Goal: Information Seeking & Learning: Learn about a topic

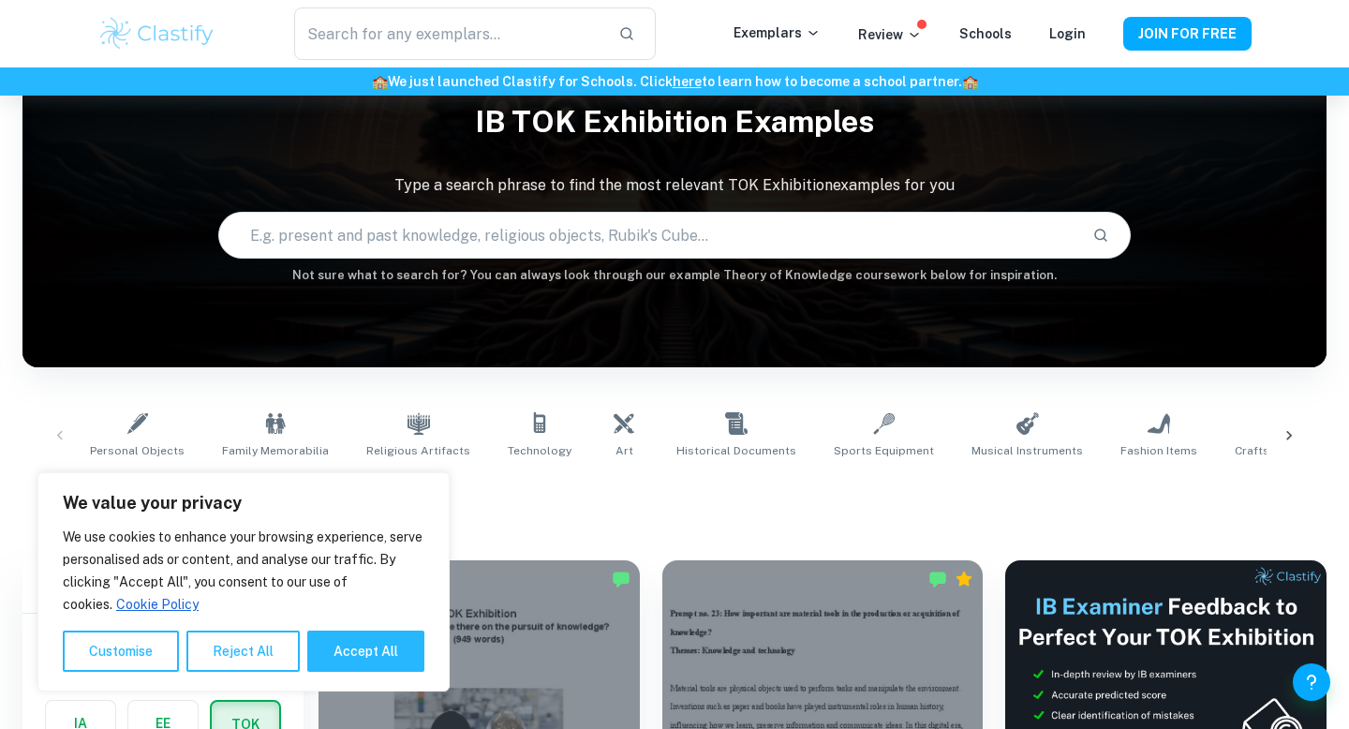
scroll to position [187, 0]
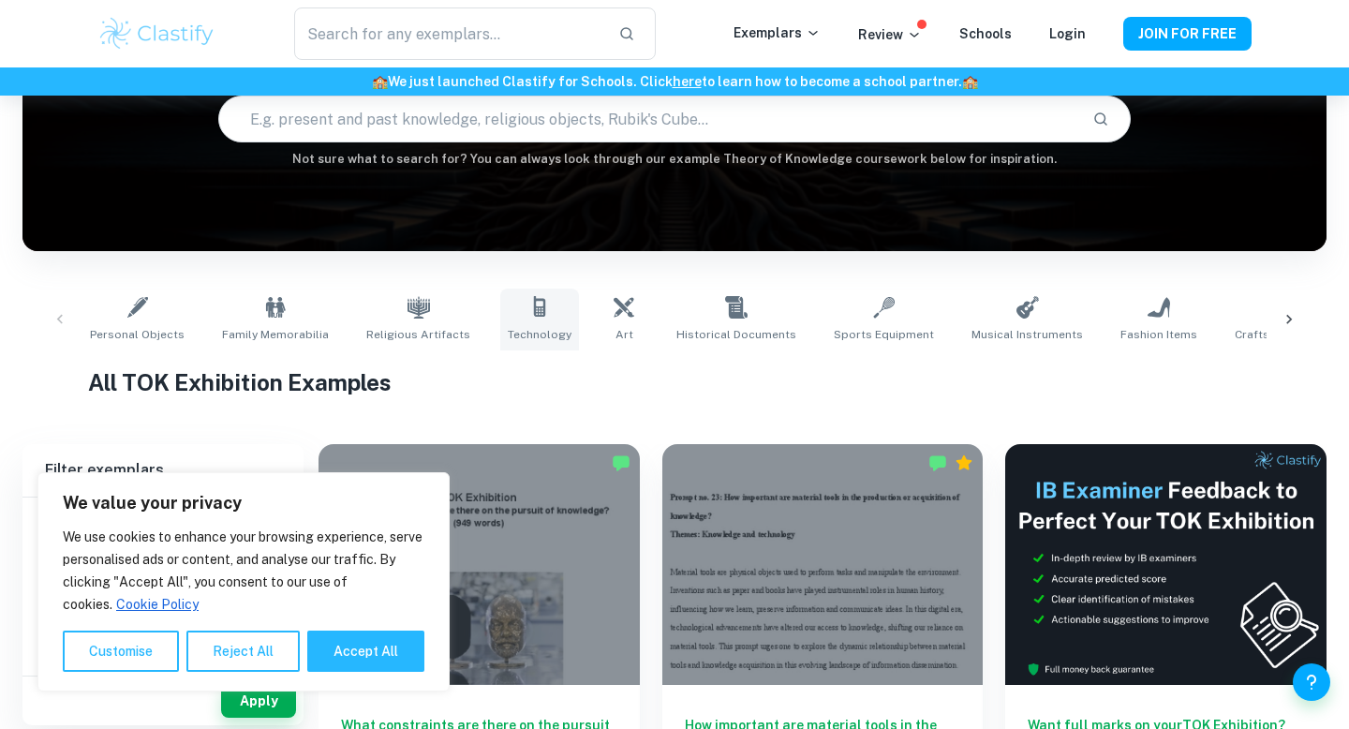
click at [545, 314] on link "Technology" at bounding box center [539, 320] width 79 height 62
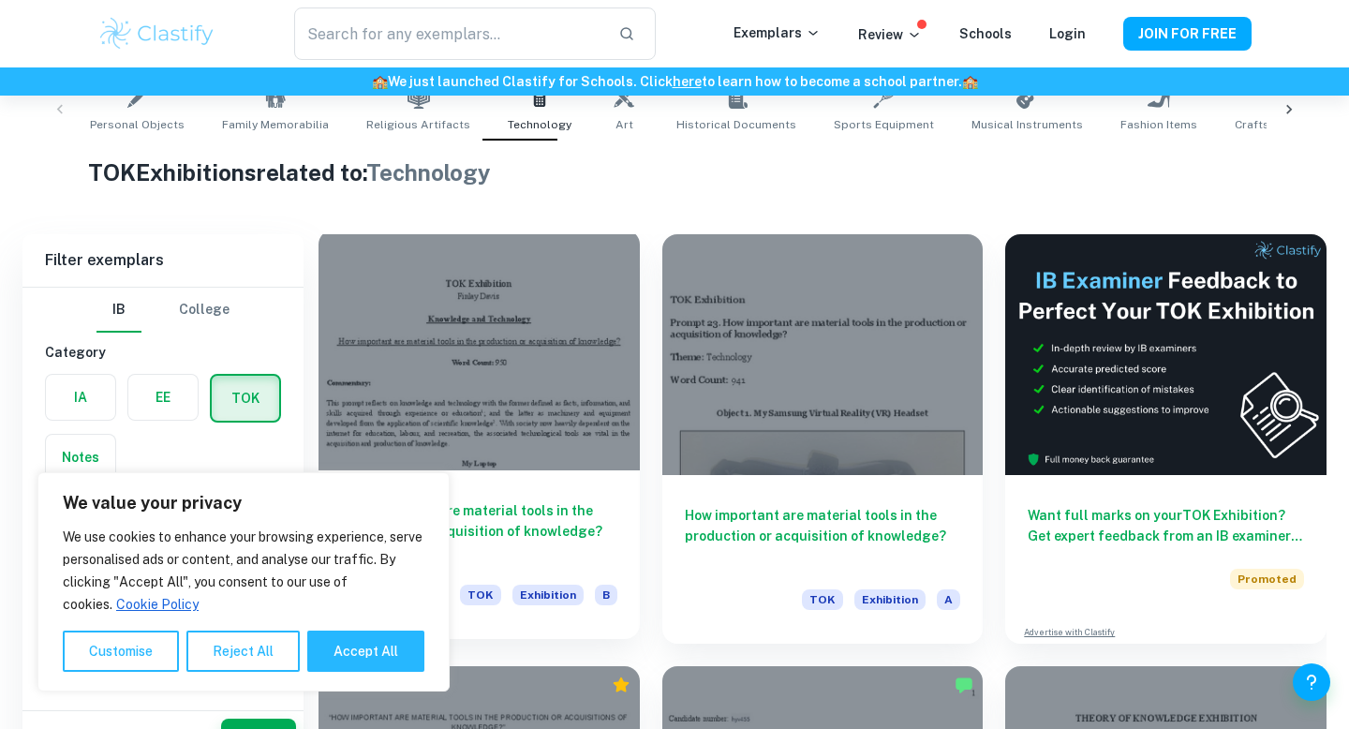
scroll to position [525, 0]
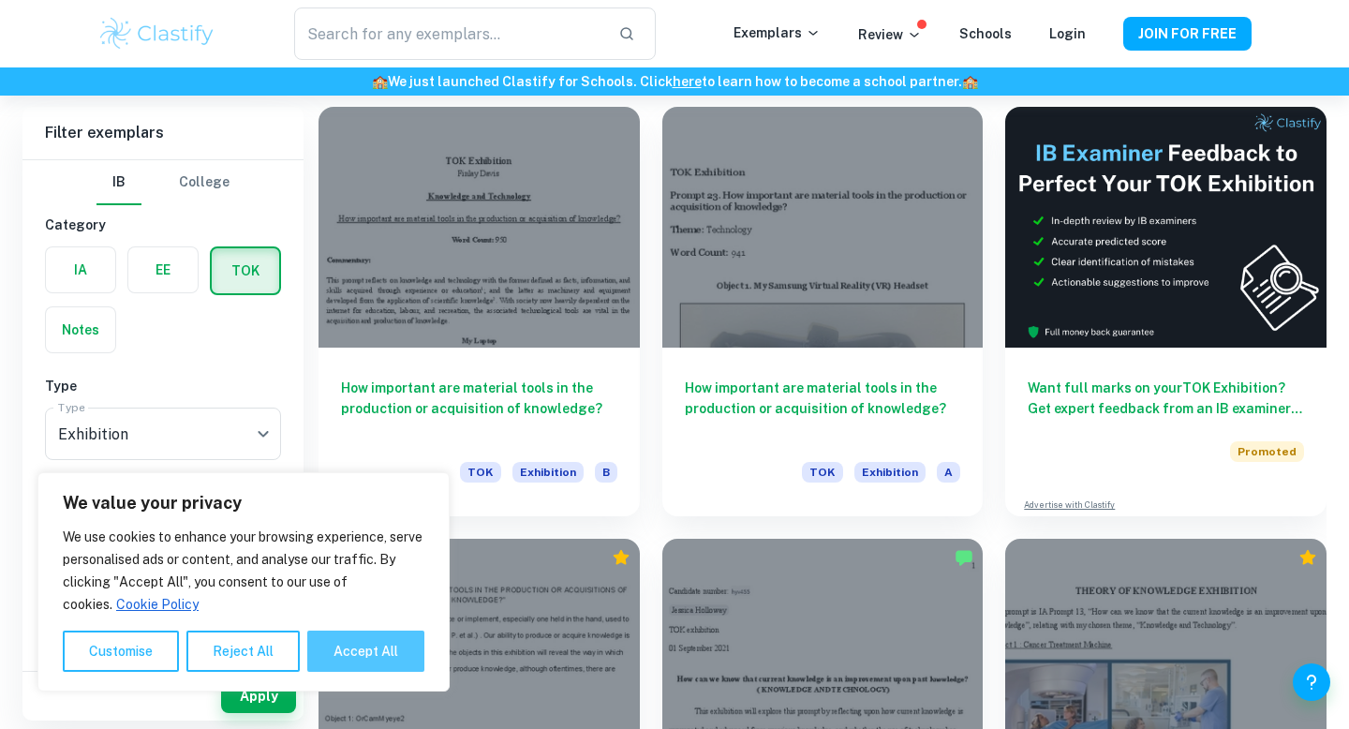
click at [332, 653] on button "Accept All" at bounding box center [365, 651] width 117 height 41
checkbox input "true"
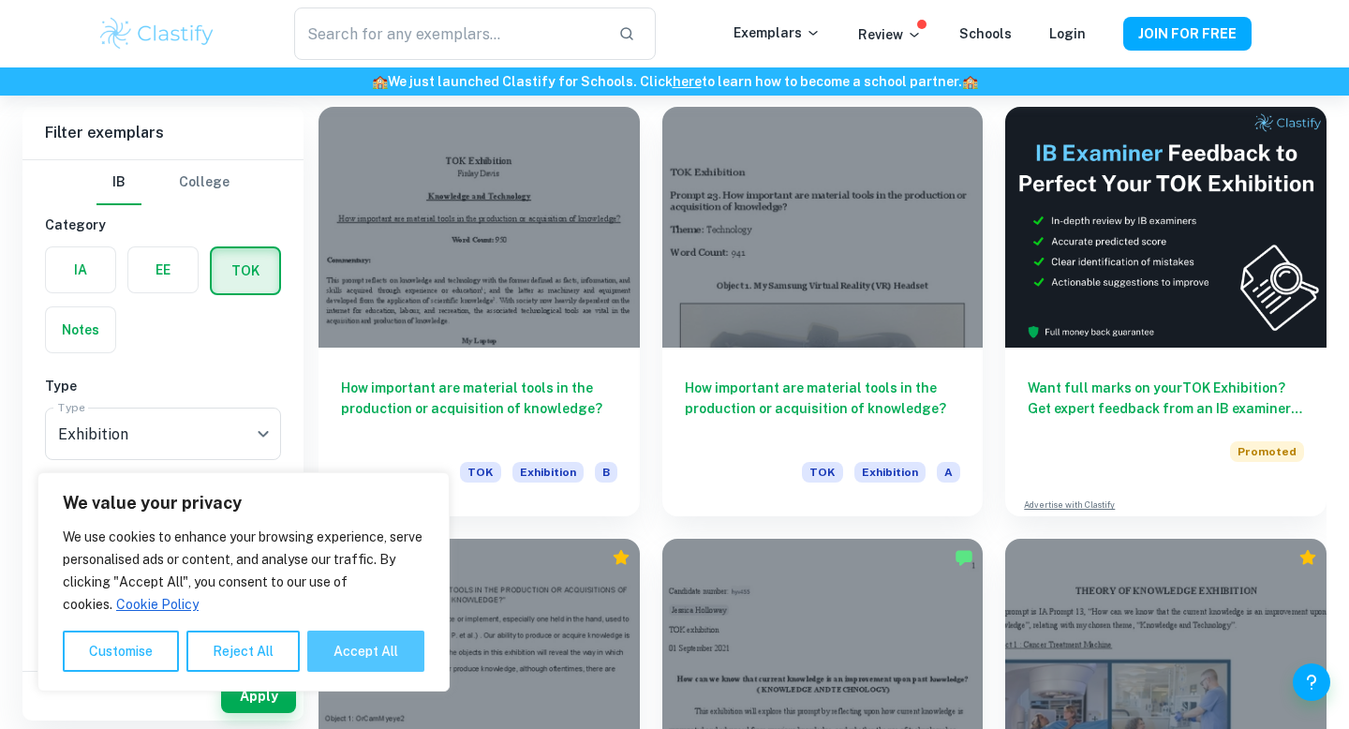
checkbox input "true"
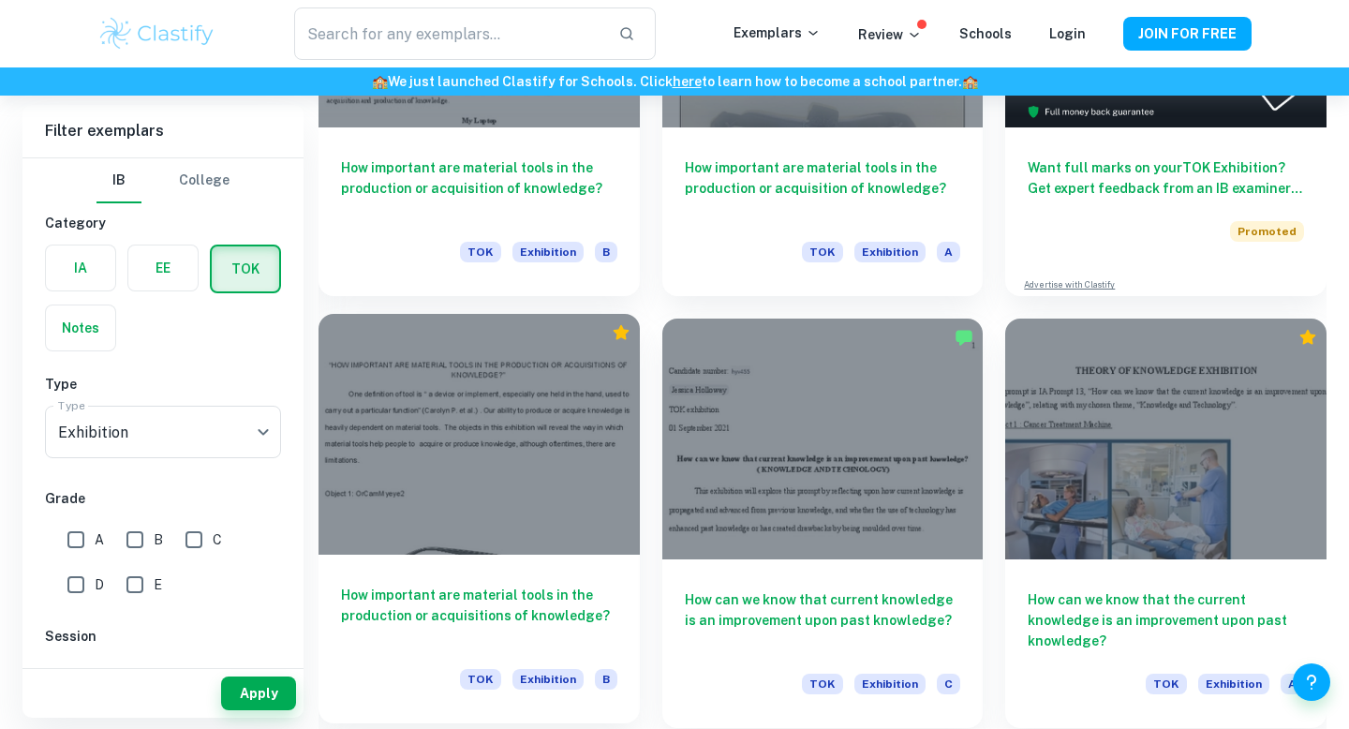
scroll to position [487, 0]
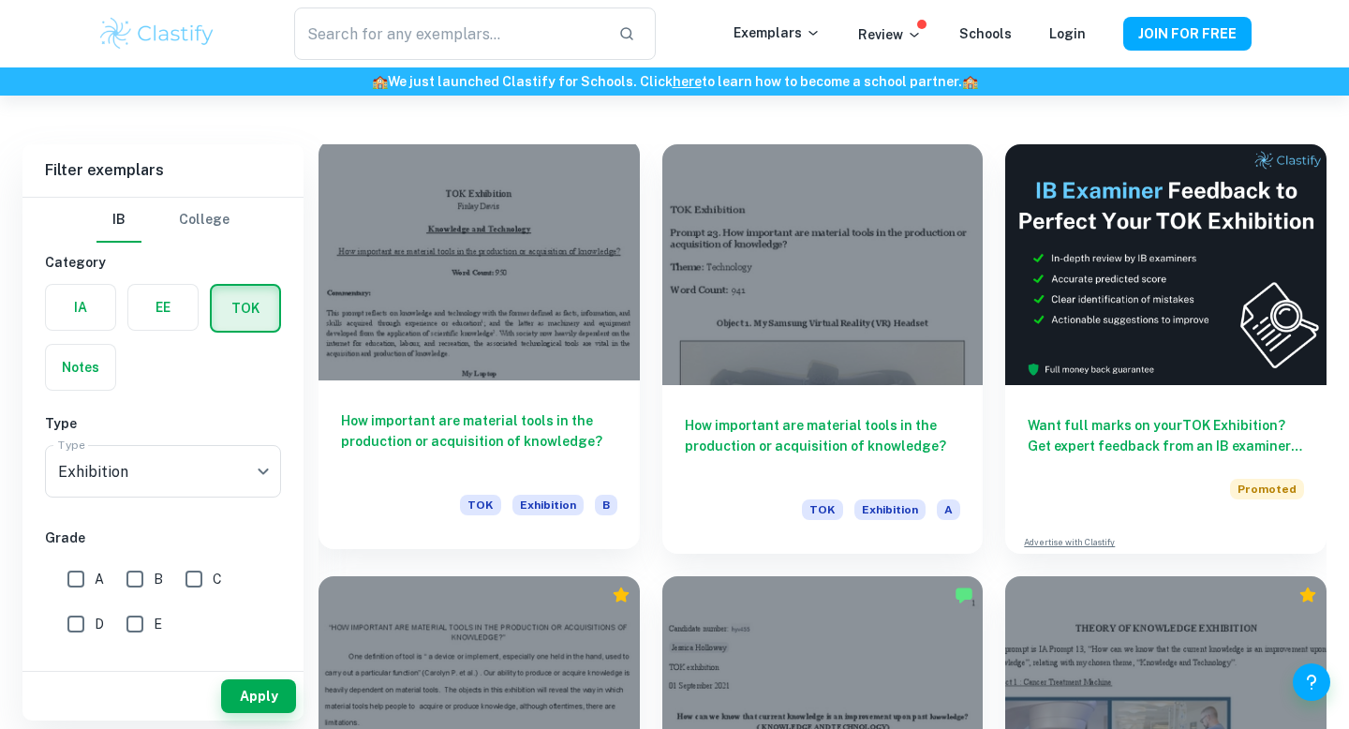
click at [491, 317] on div at bounding box center [479, 260] width 321 height 241
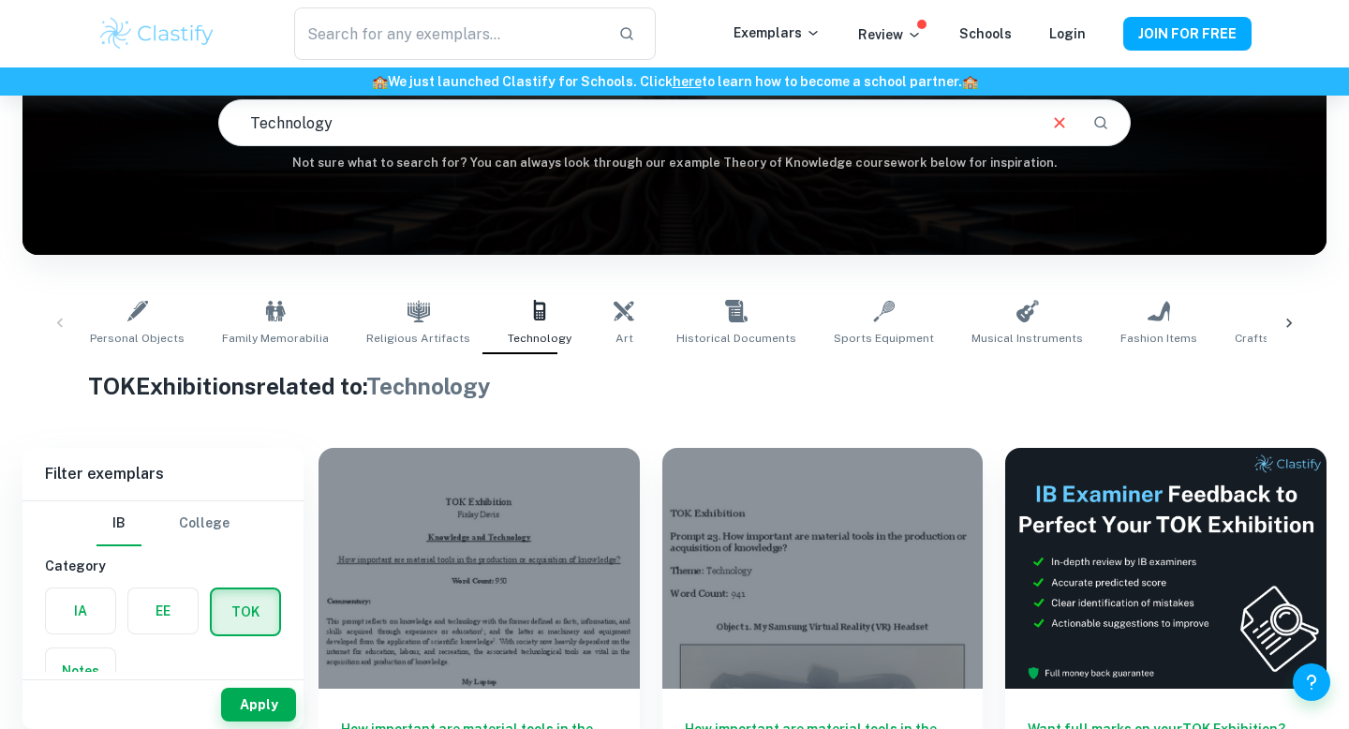
scroll to position [356, 0]
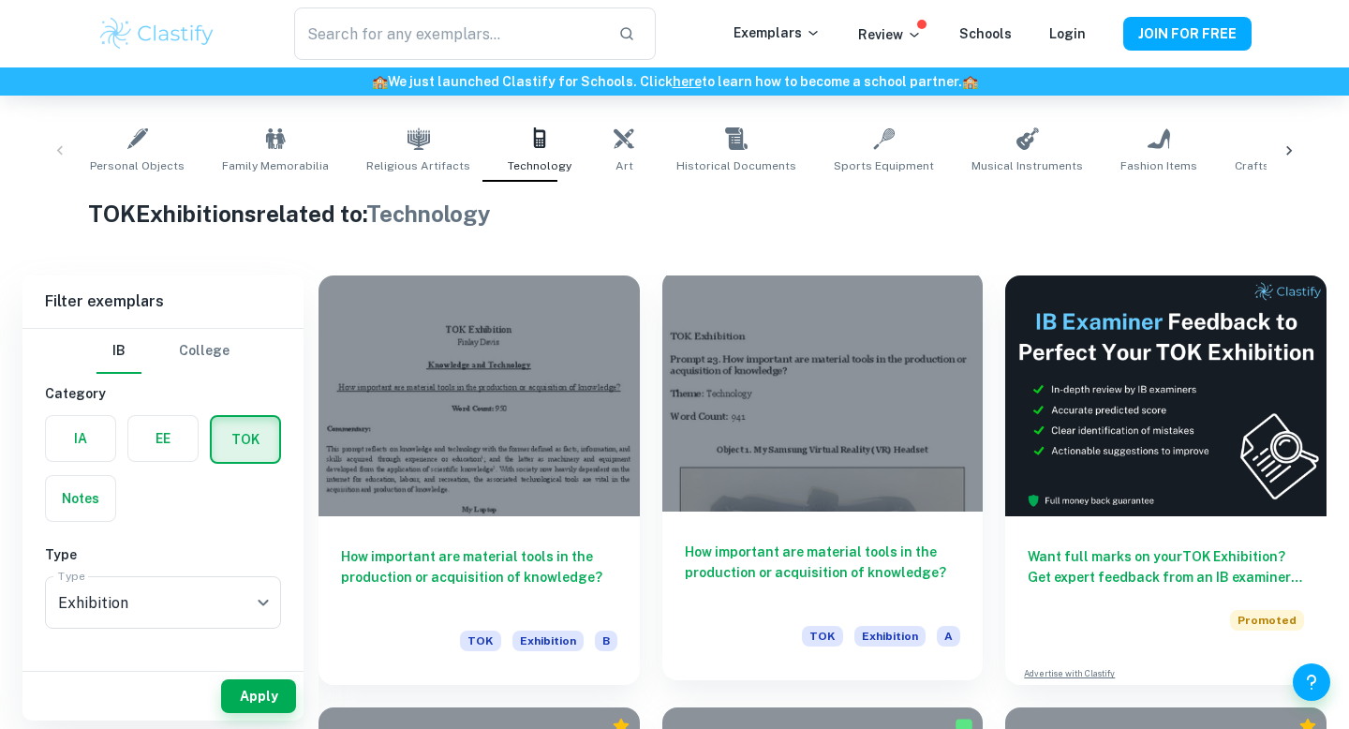
click at [777, 359] on div at bounding box center [822, 391] width 321 height 241
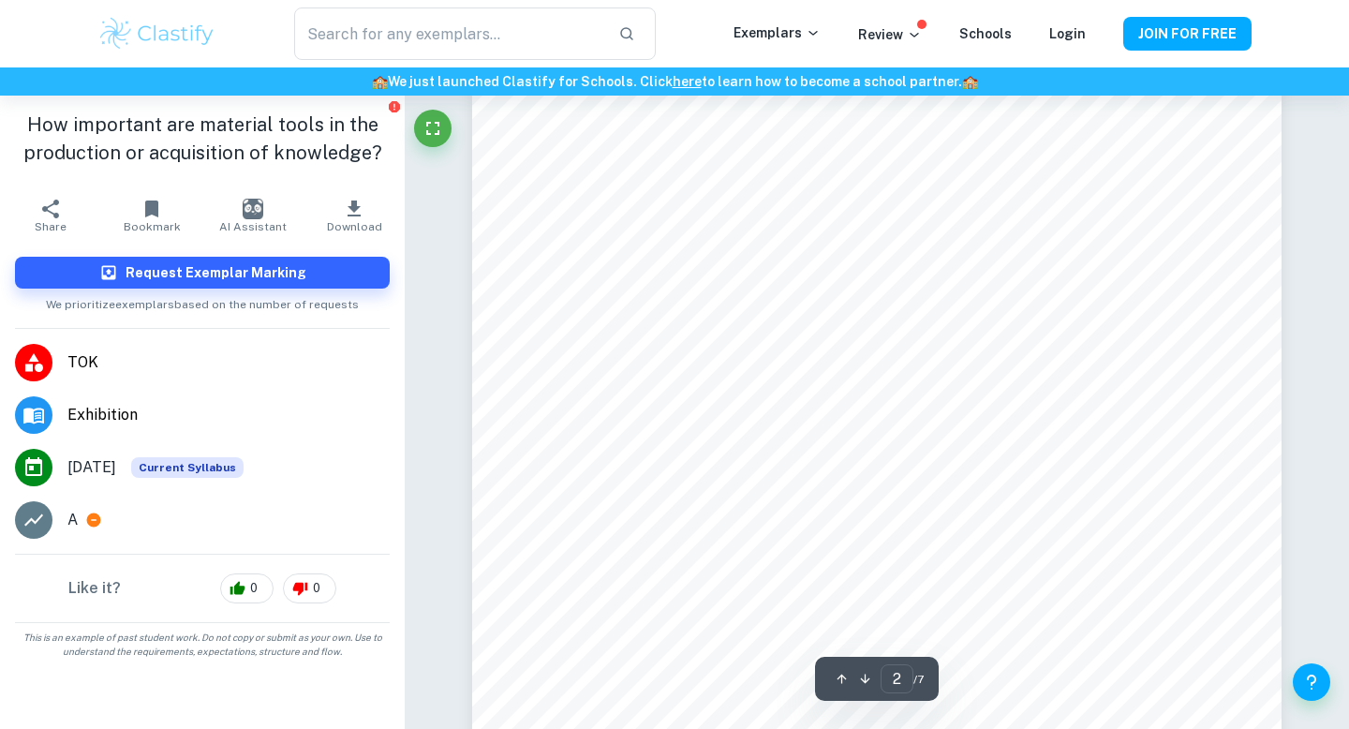
scroll to position [1337, 0]
type input "7"
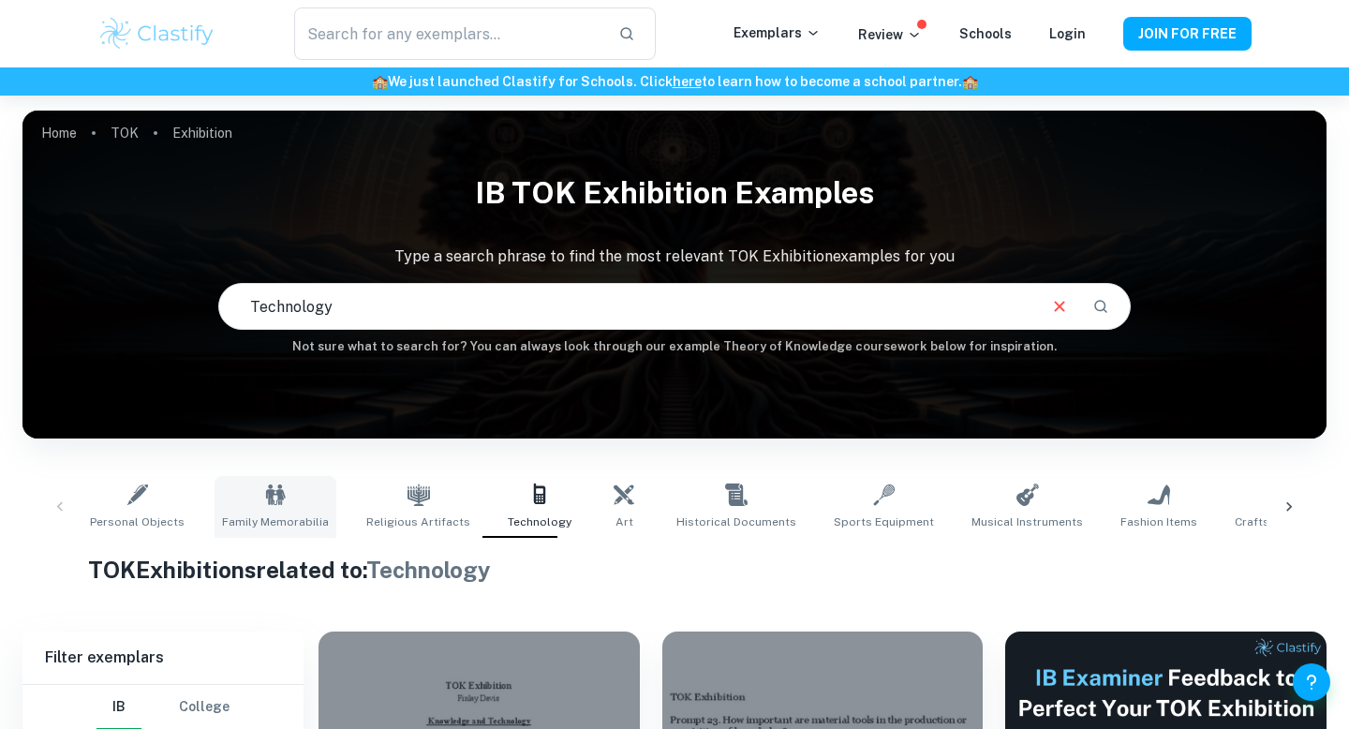
scroll to position [121, 0]
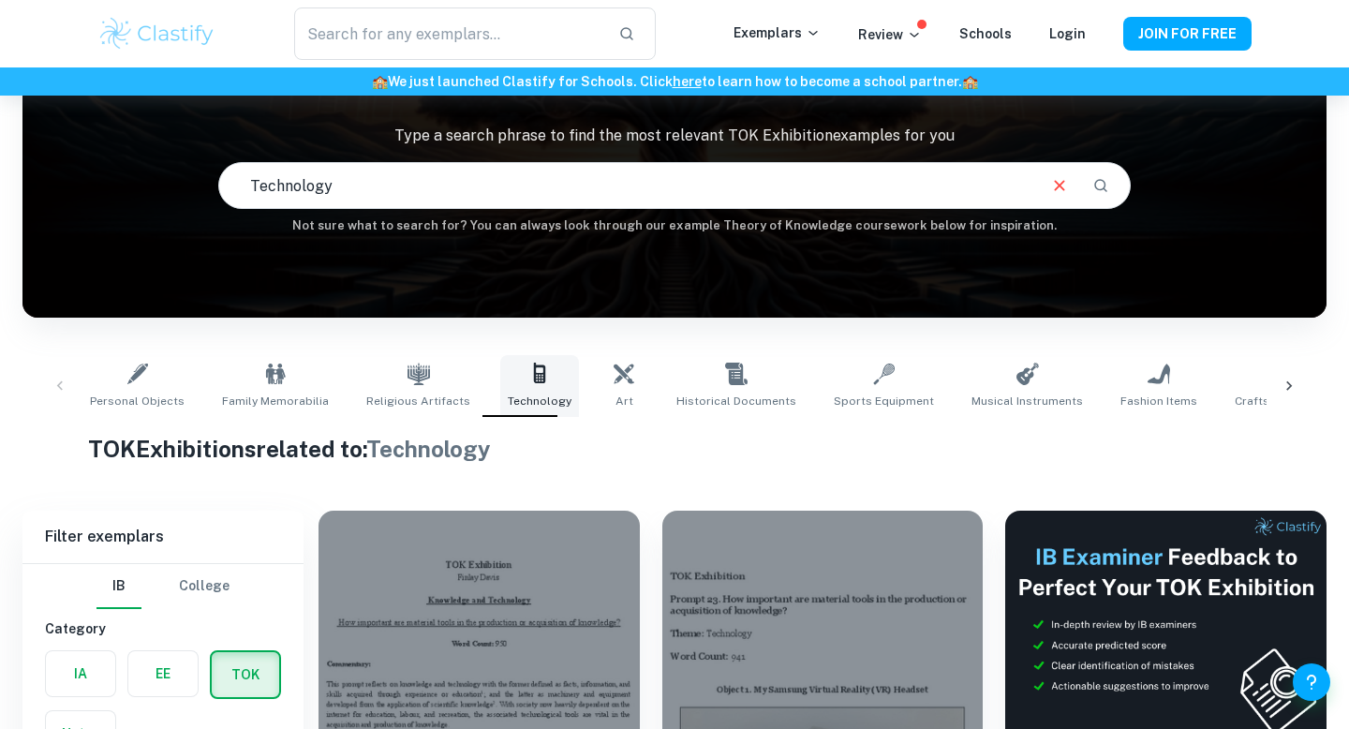
click at [531, 399] on span "Technology" at bounding box center [540, 401] width 64 height 17
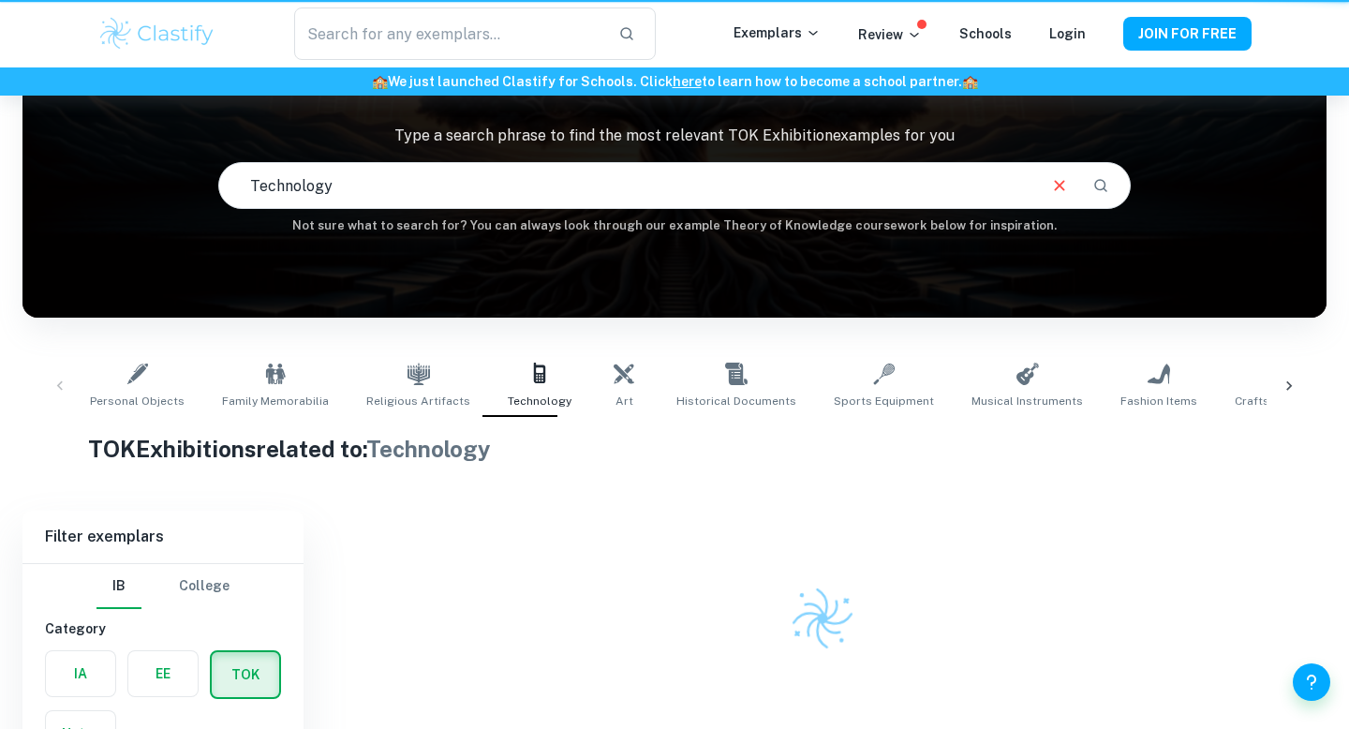
scroll to position [0, 0]
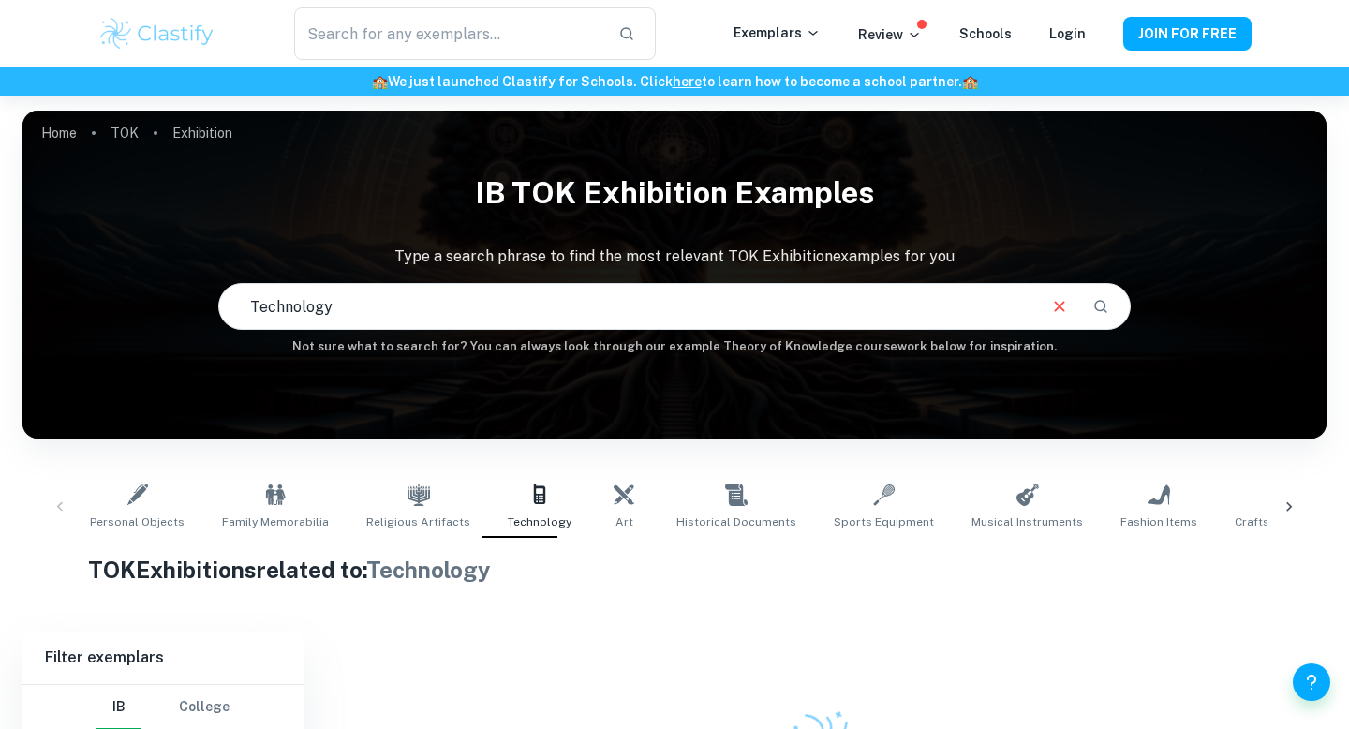
click at [439, 317] on input "Technology" at bounding box center [626, 306] width 815 height 52
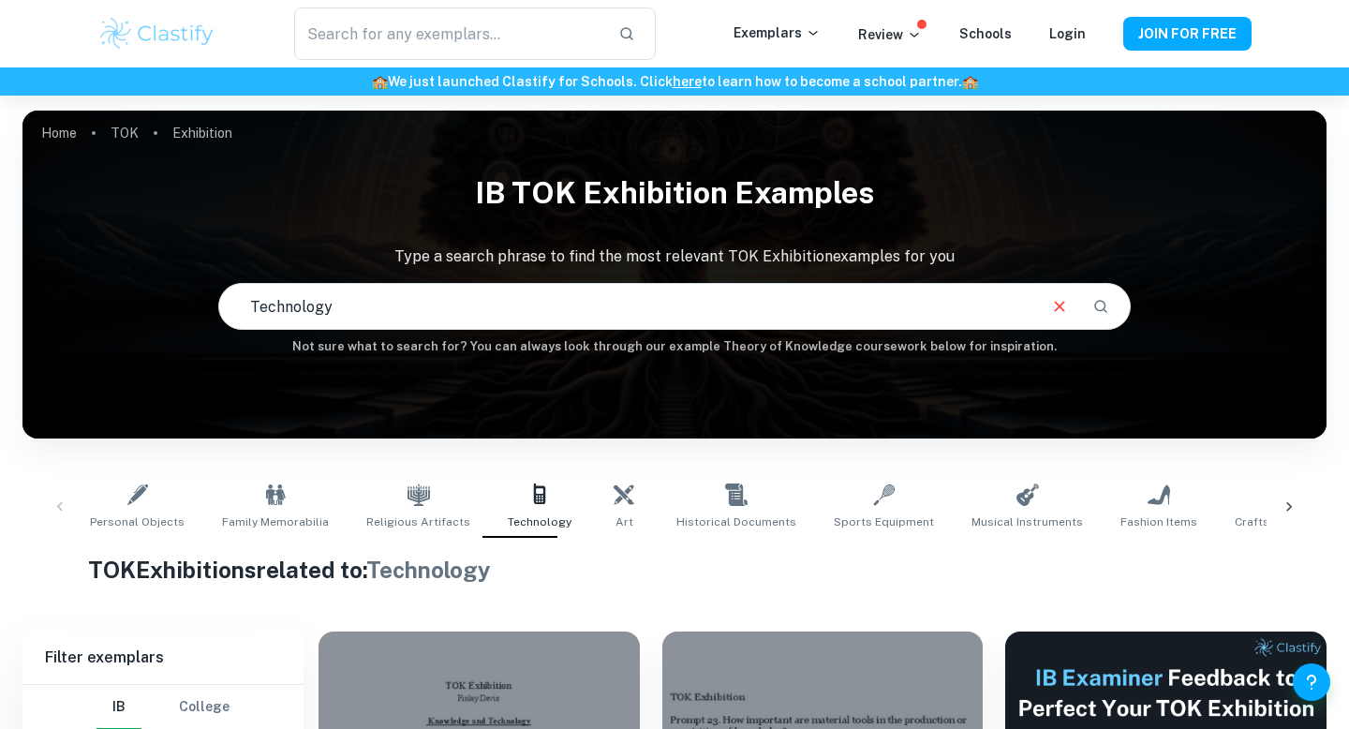
click at [1062, 311] on icon "Clear" at bounding box center [1059, 306] width 21 height 21
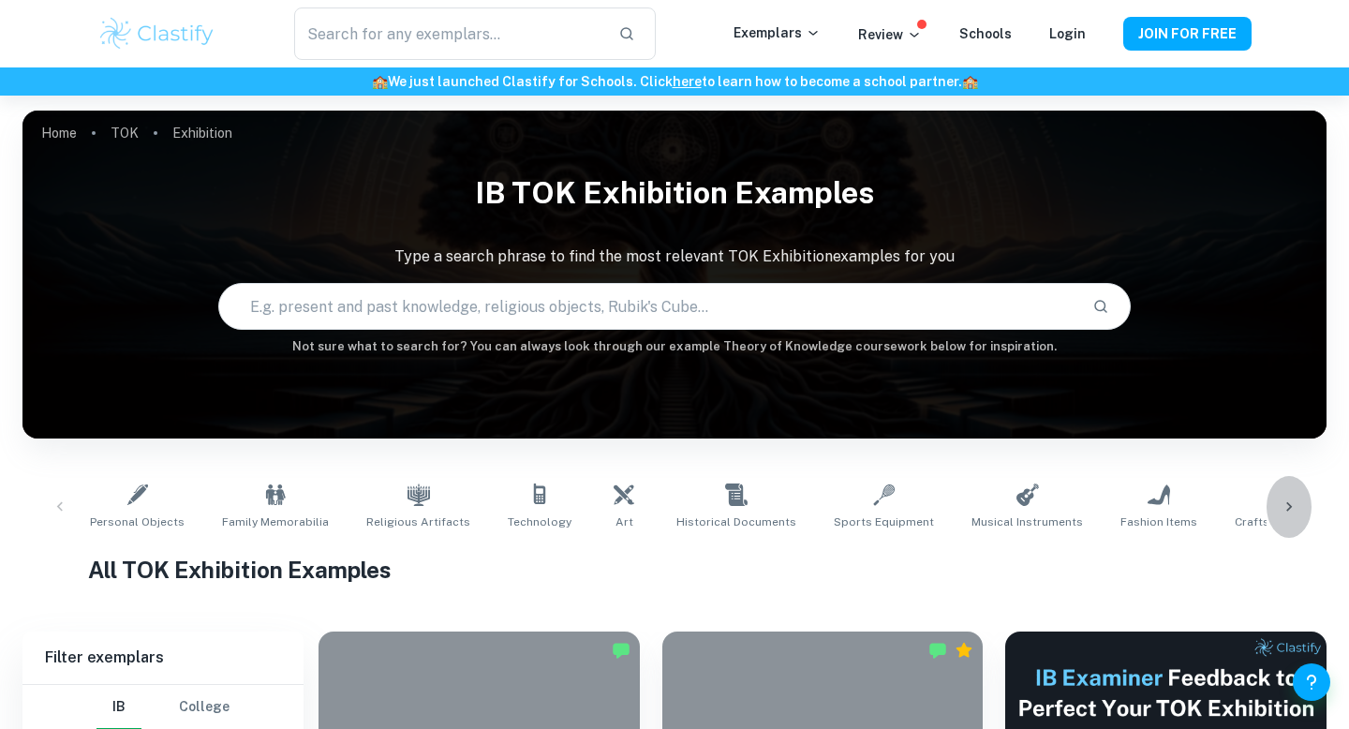
click at [1288, 506] on icon at bounding box center [1289, 507] width 19 height 19
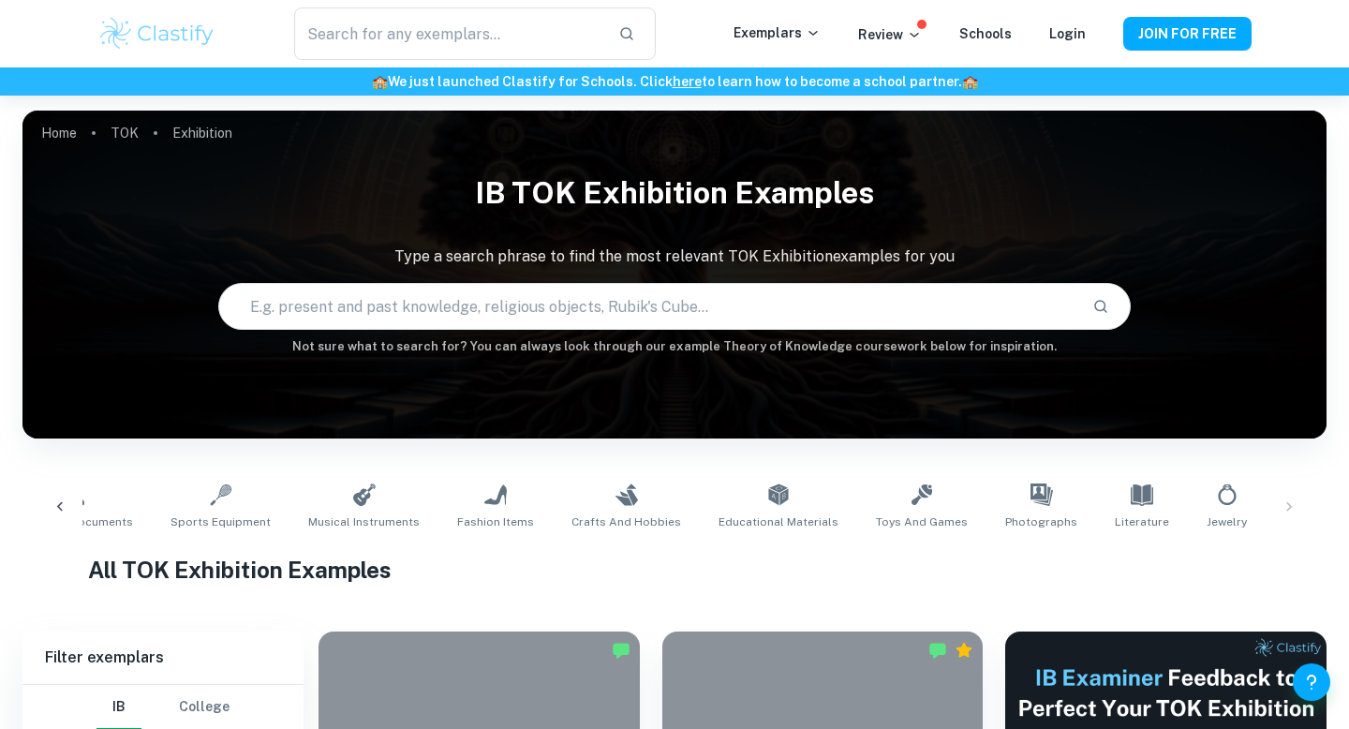
click at [1289, 506] on div "Personal Objects Family Memorabilia Religious Artifacts Technology Art Historic…" at bounding box center [674, 507] width 1274 height 62
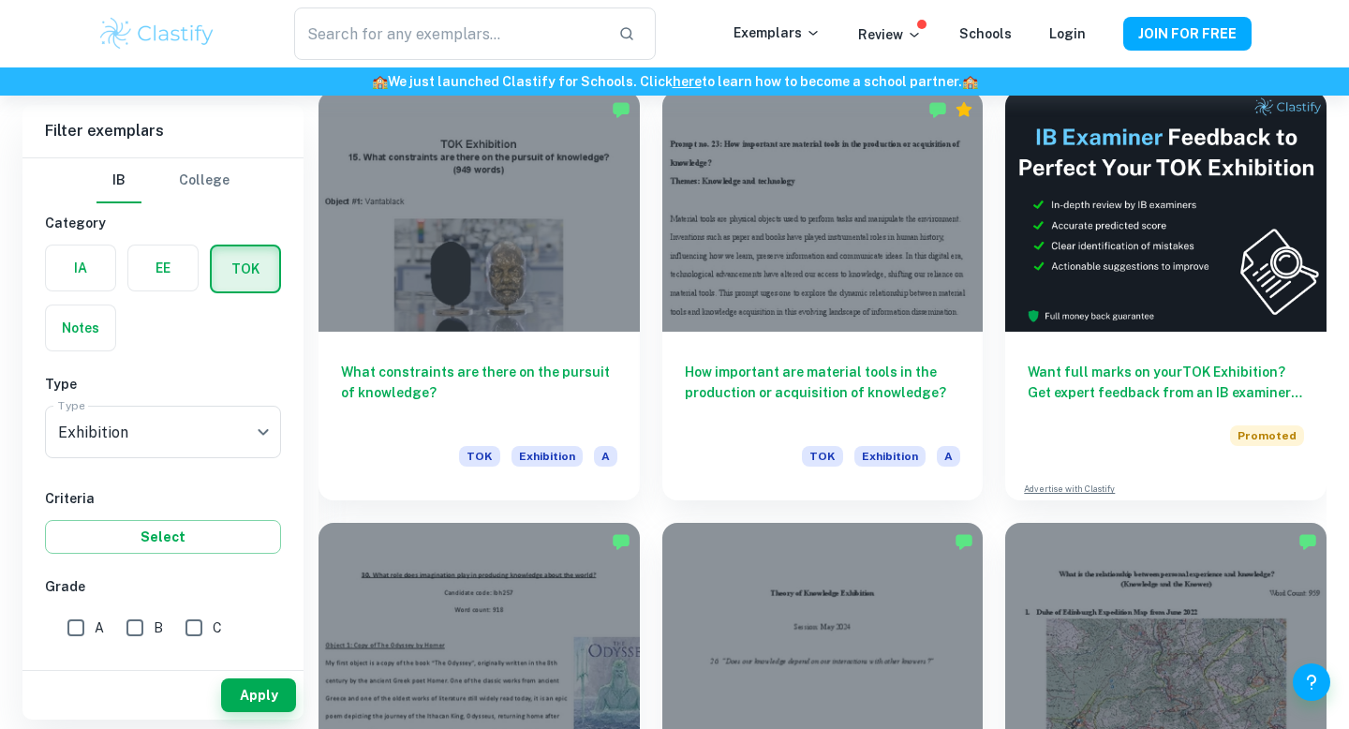
scroll to position [335, 0]
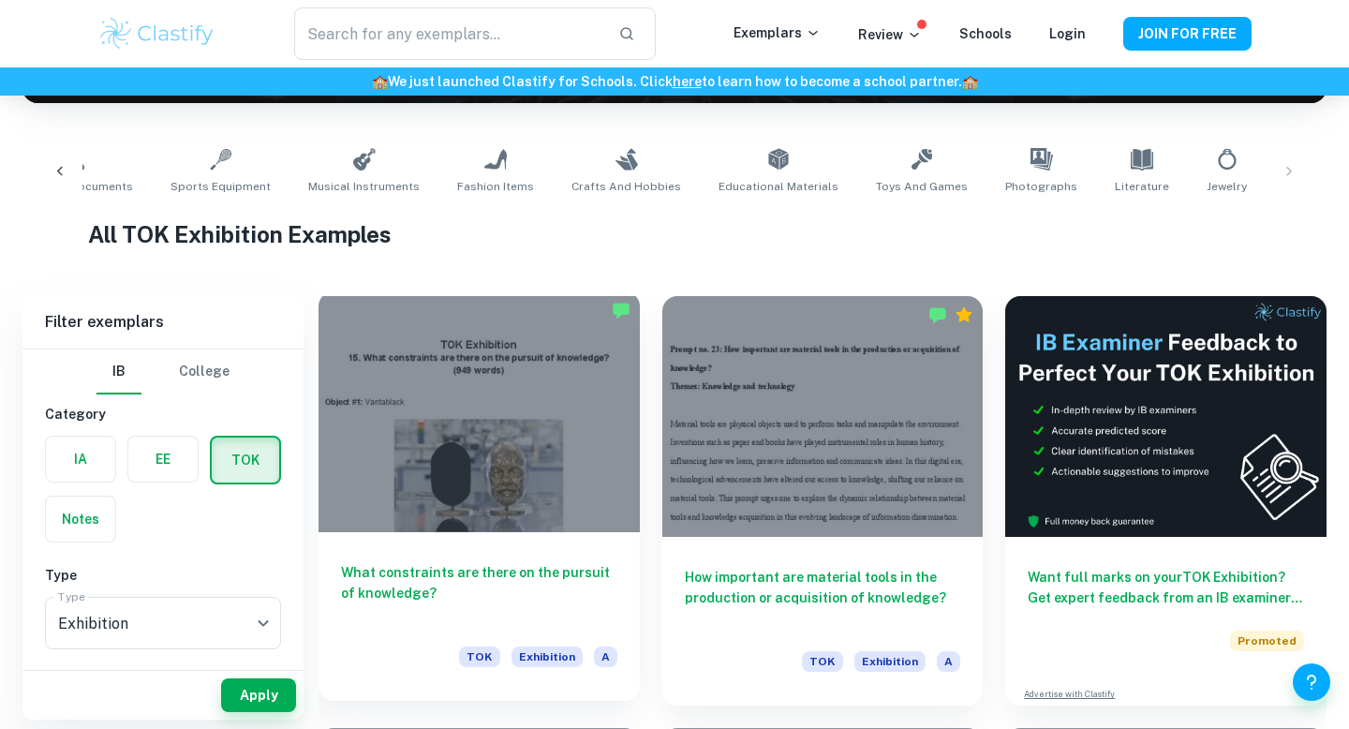
click at [554, 400] on div at bounding box center [479, 411] width 321 height 241
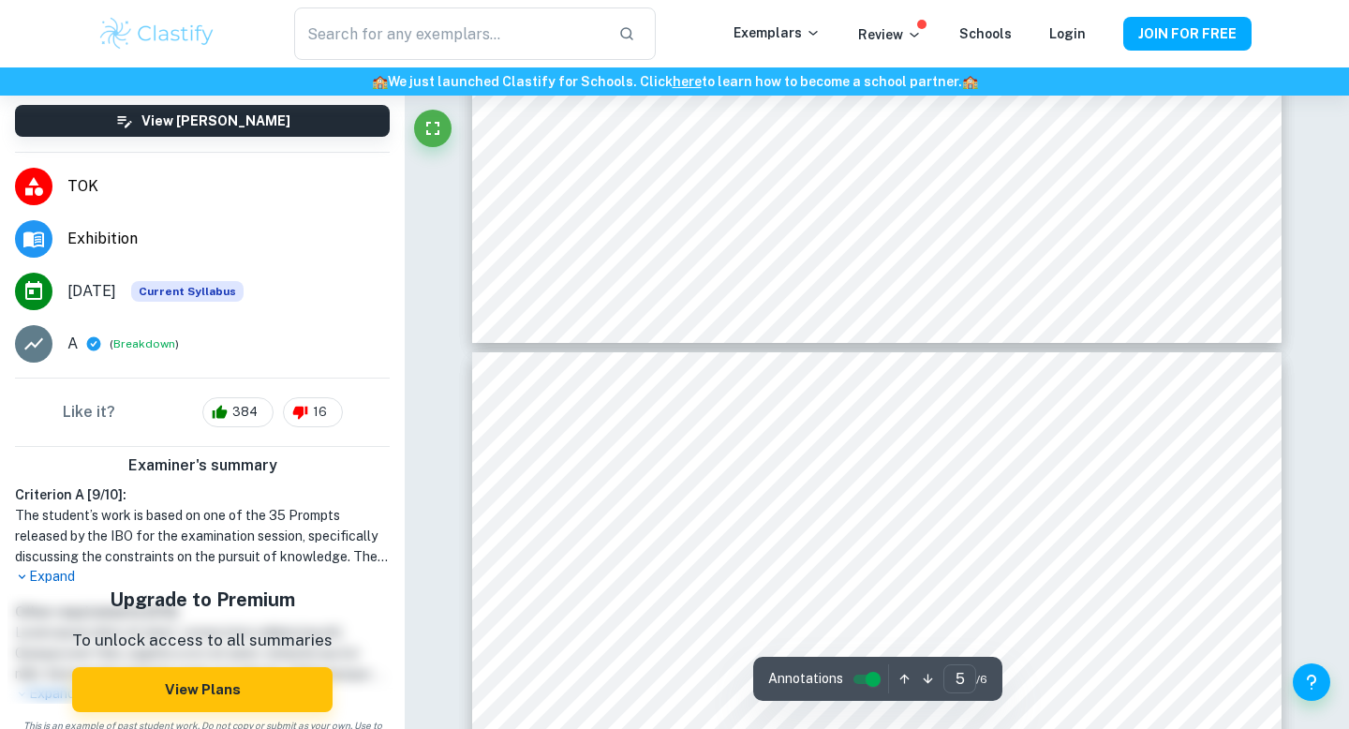
scroll to position [4547, 0]
type input "5"
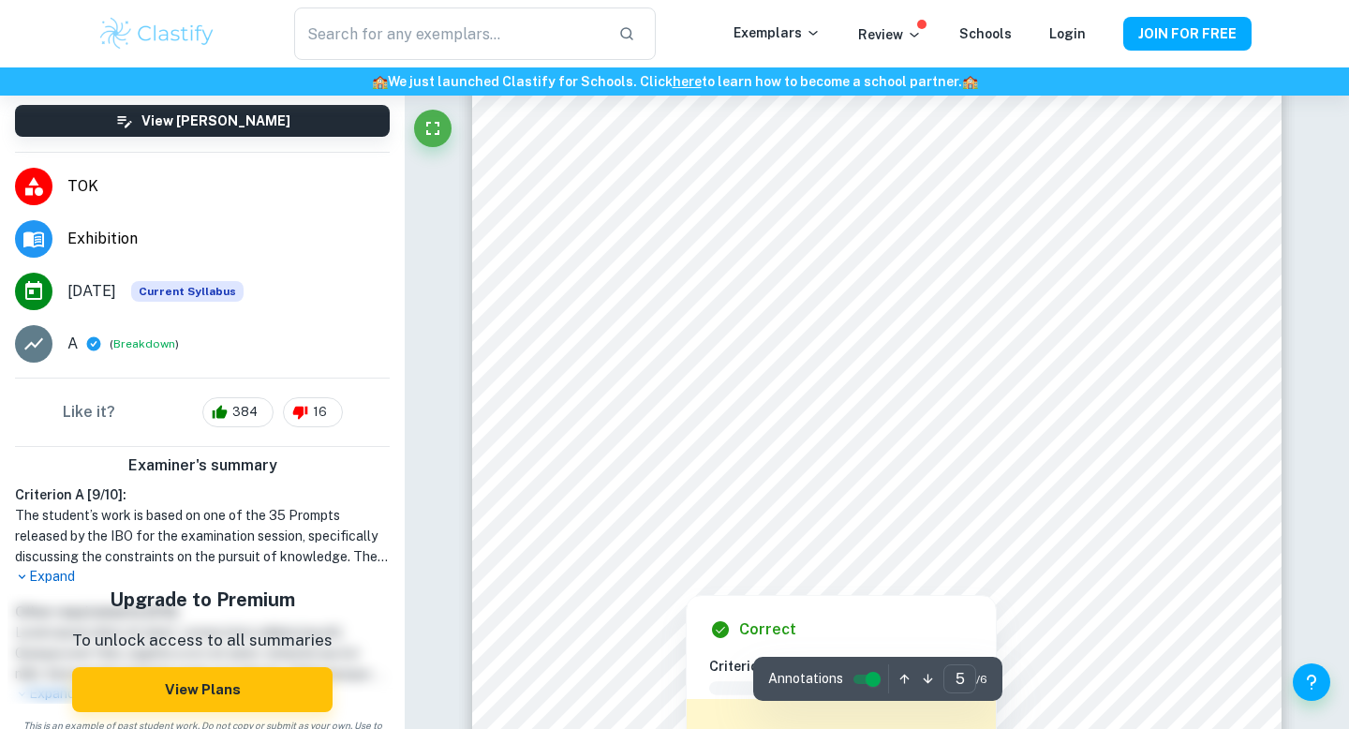
scroll to position [4816, 0]
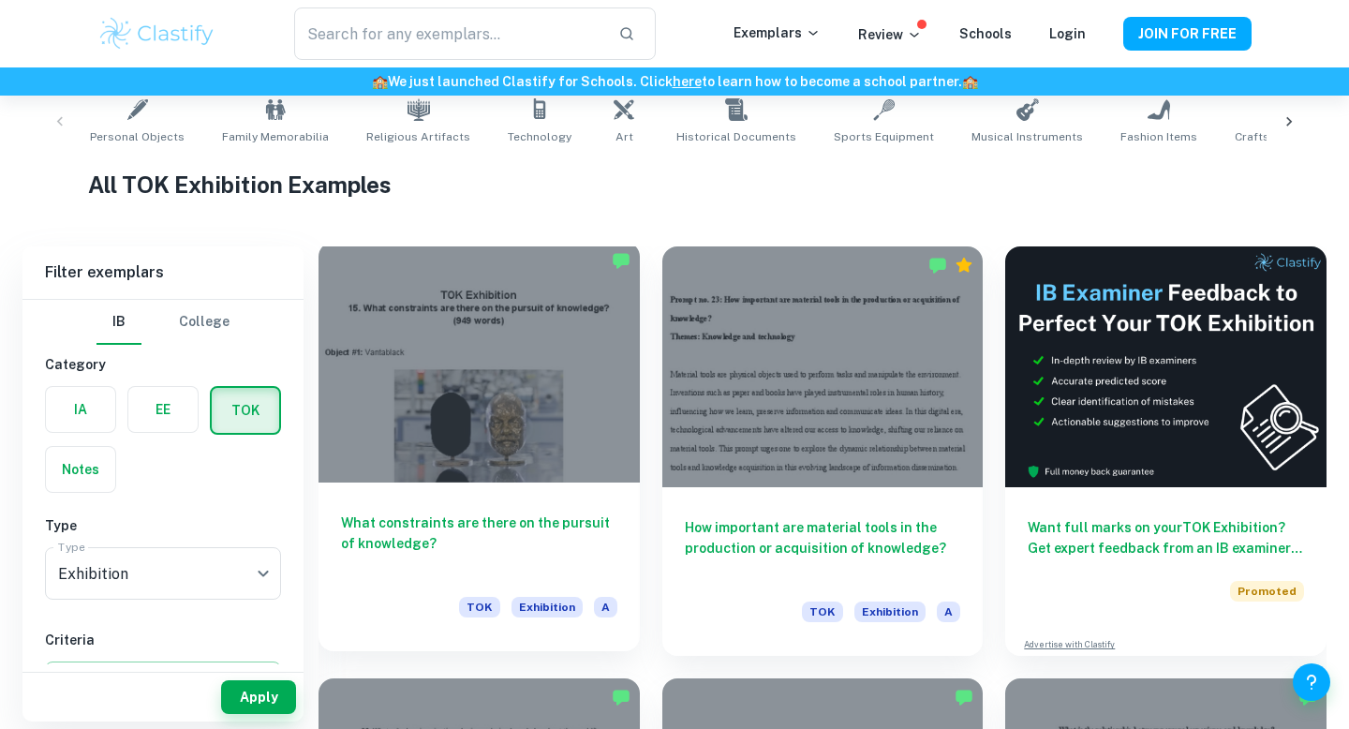
scroll to position [387, 0]
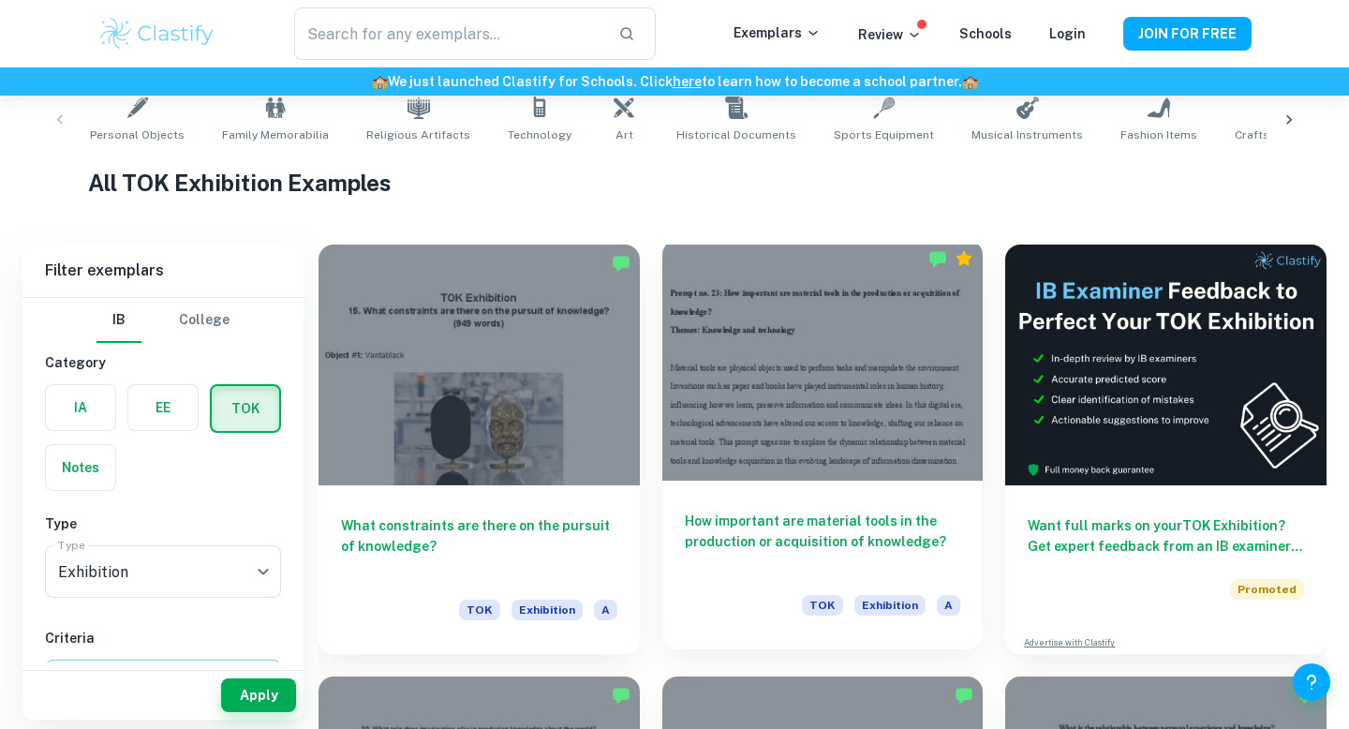
click at [765, 394] on div at bounding box center [822, 360] width 321 height 241
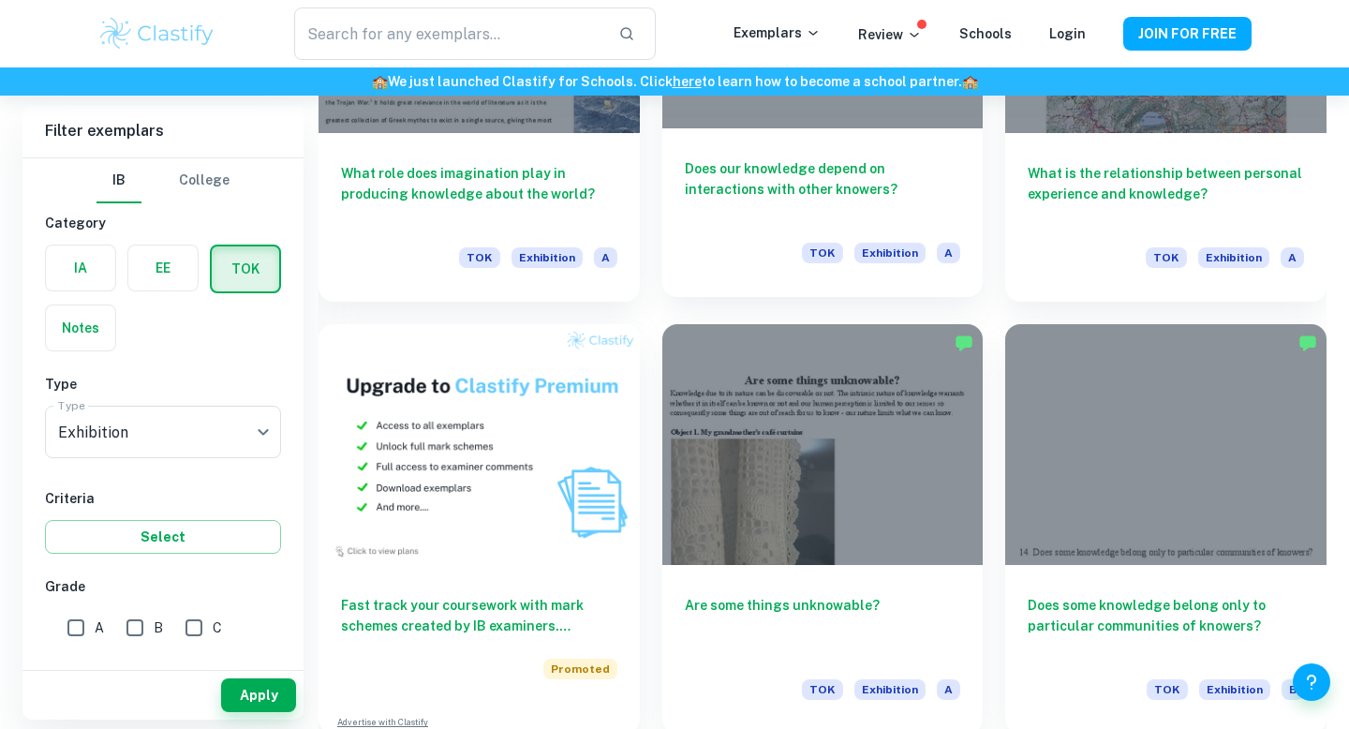
scroll to position [1361, 0]
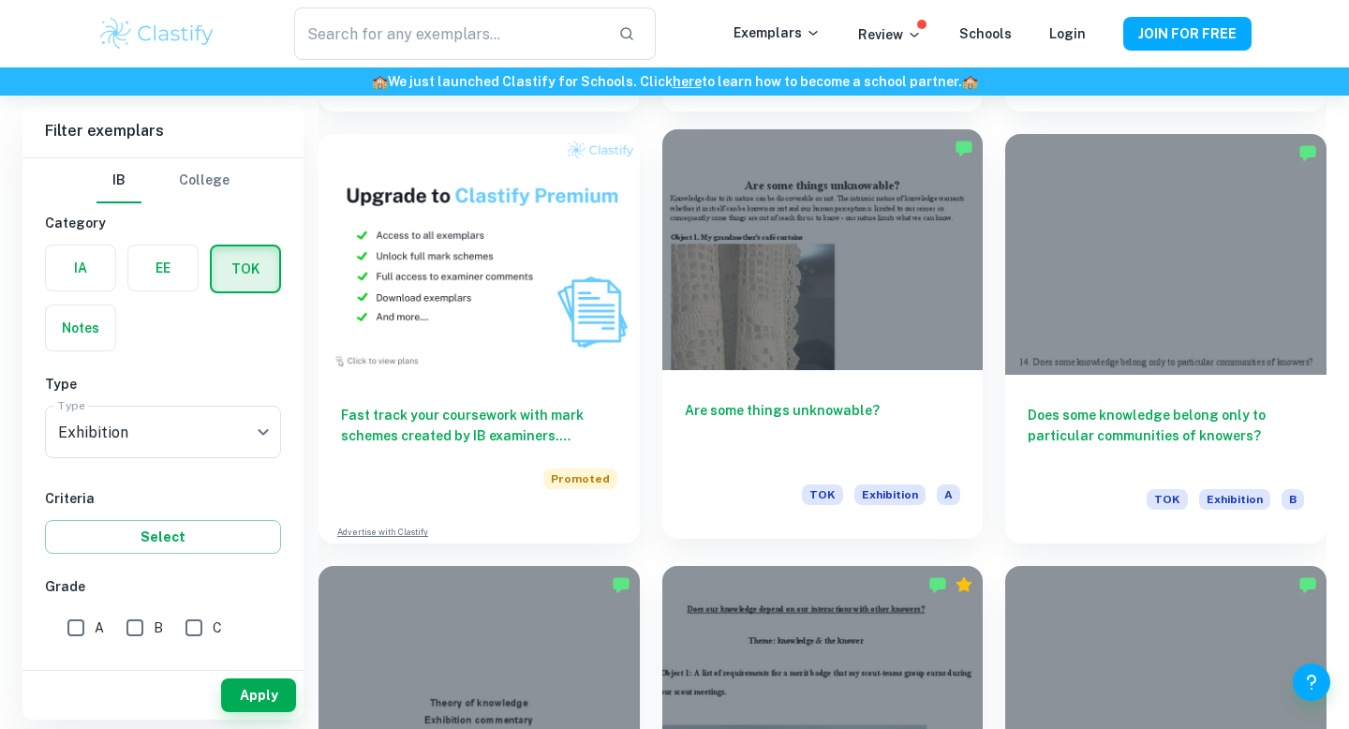
click at [869, 248] on div at bounding box center [822, 249] width 321 height 241
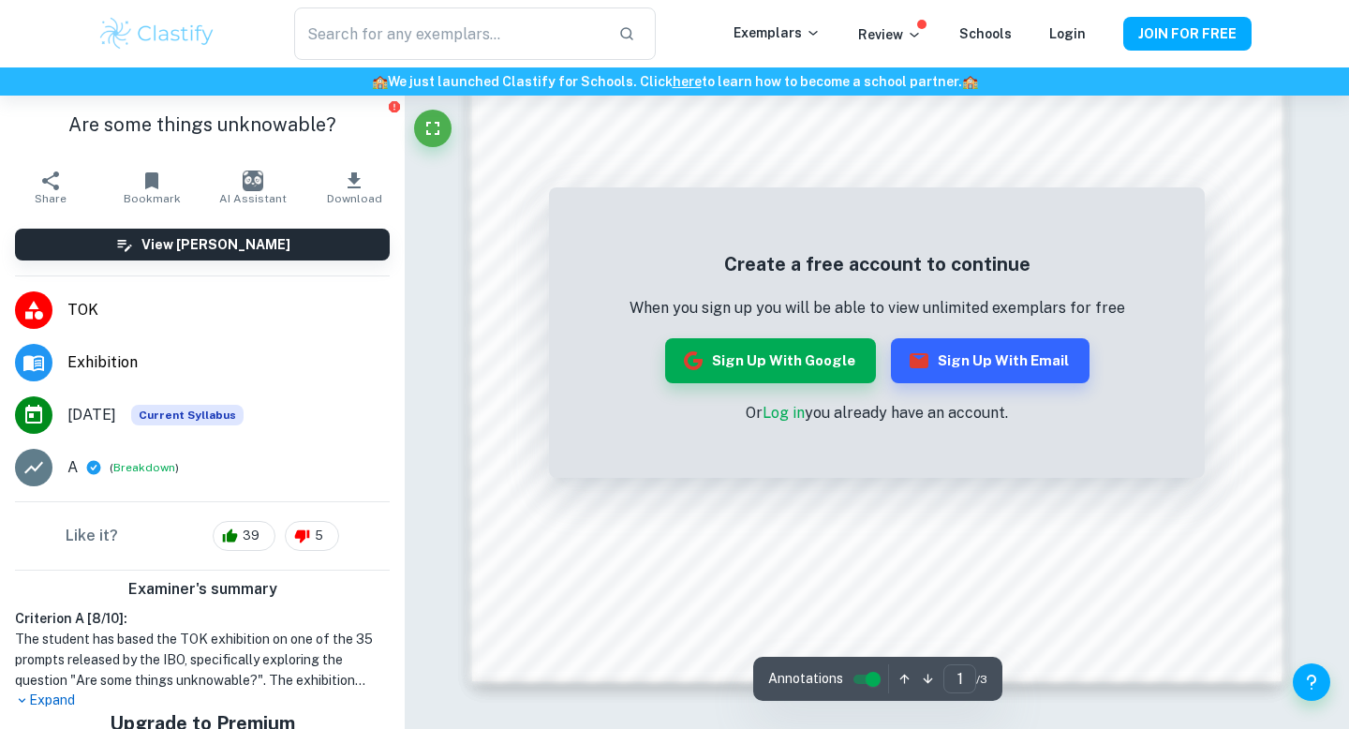
scroll to position [1810, 0]
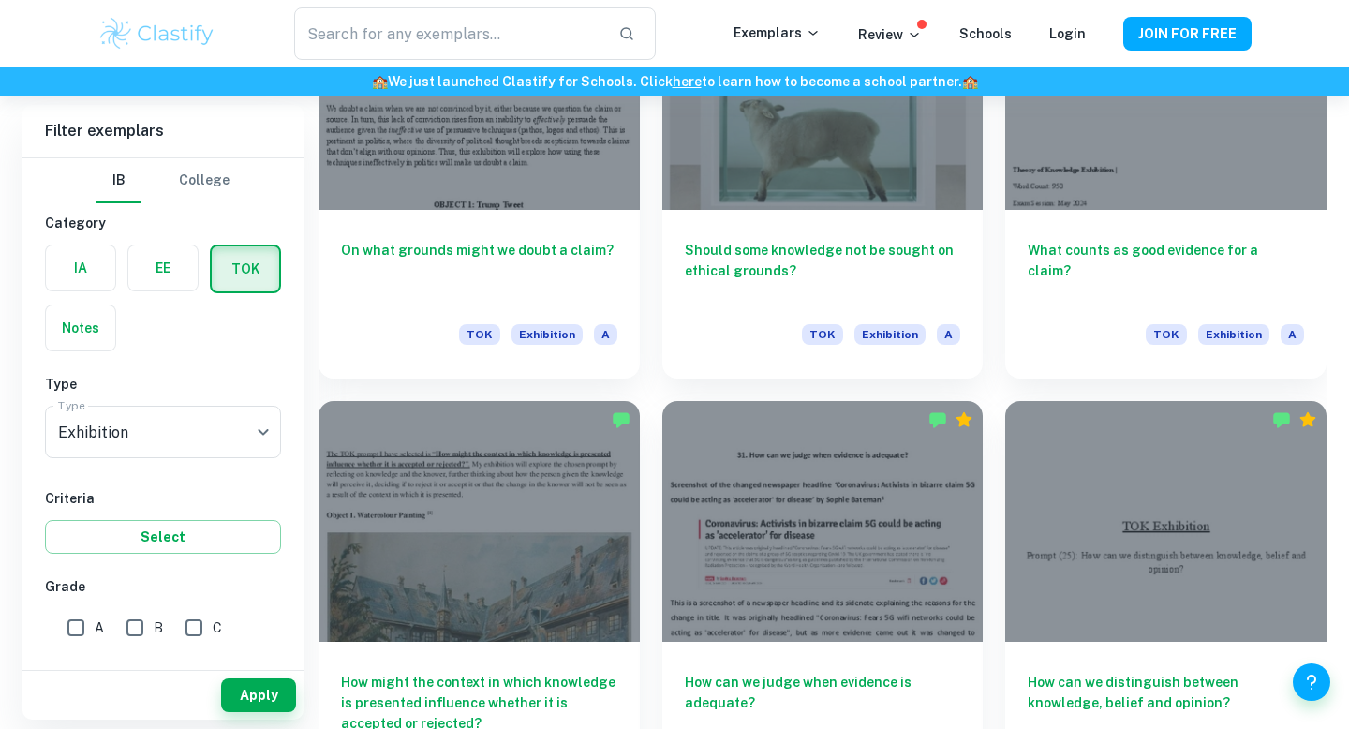
scroll to position [4545, 0]
